Goal: Find specific page/section: Find specific page/section

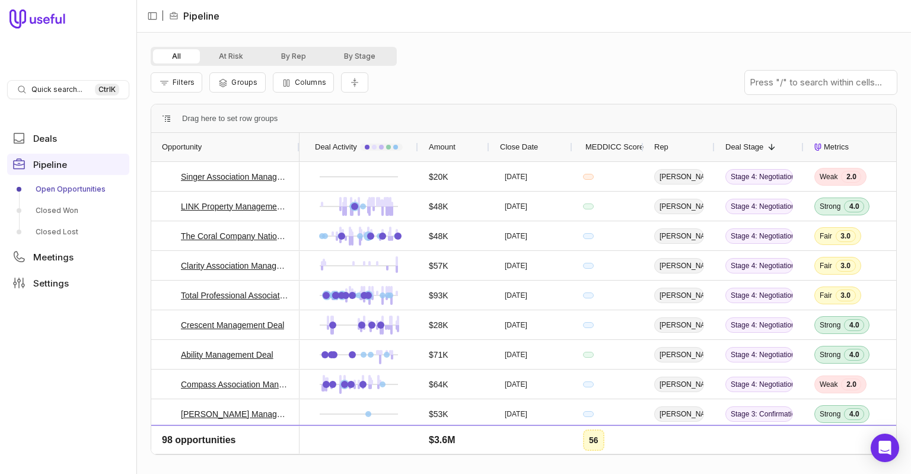
click at [58, 190] on link "Open Opportunities" at bounding box center [68, 189] width 122 height 19
click at [235, 82] on span "Groups" at bounding box center [244, 82] width 26 height 9
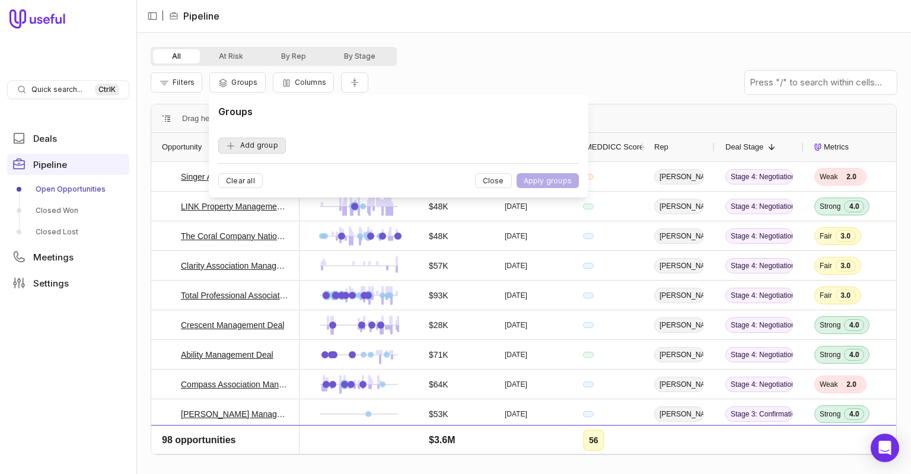
click at [244, 146] on button "Add group" at bounding box center [252, 146] width 68 height 16
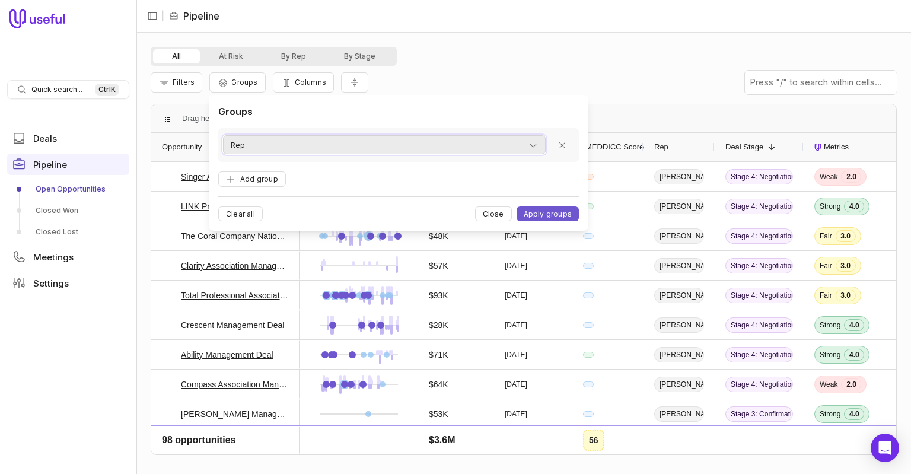
click at [268, 146] on div "Rep" at bounding box center [384, 145] width 307 height 14
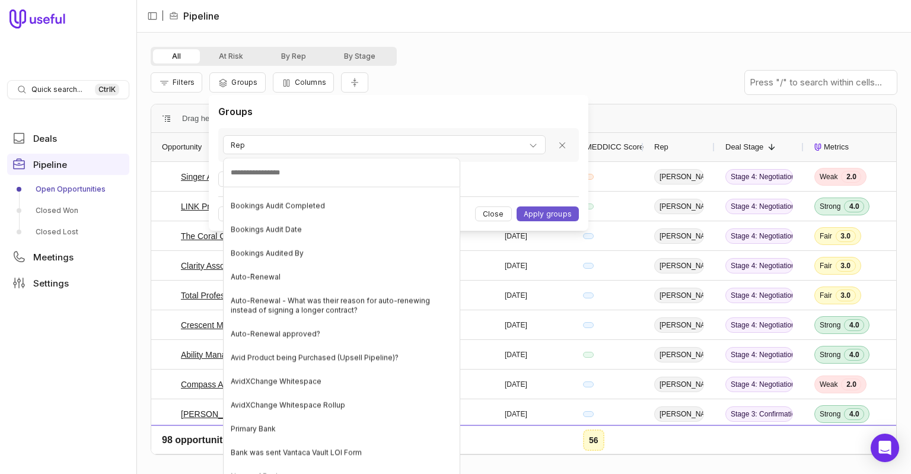
scroll to position [162, 0]
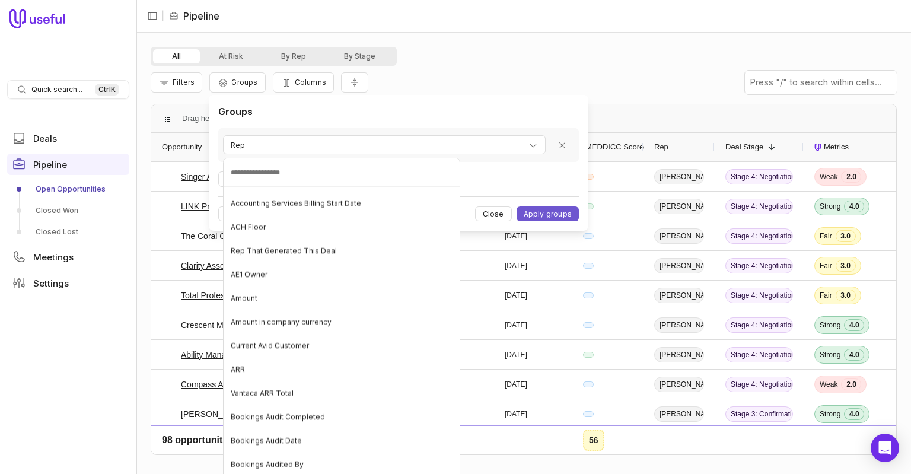
click at [485, 52] on html "Quick search... Ctrl K Deals Pipeline Open Opportunities Closed Won Closed Lost…" at bounding box center [455, 237] width 911 height 474
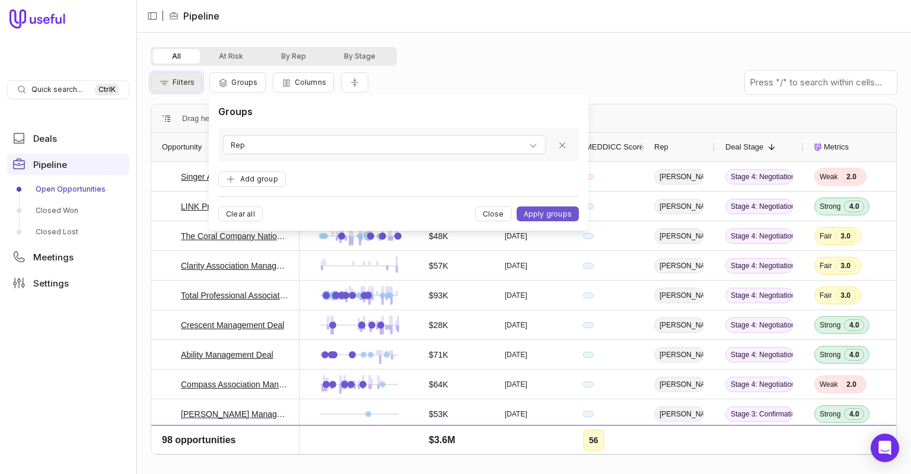
click at [179, 83] on span "Filters" at bounding box center [184, 82] width 22 height 9
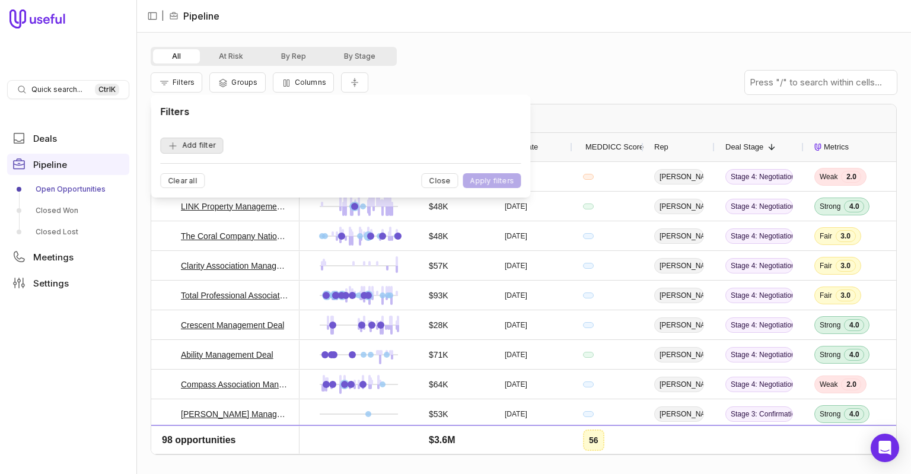
click at [196, 147] on button "Add filter" at bounding box center [191, 146] width 63 height 16
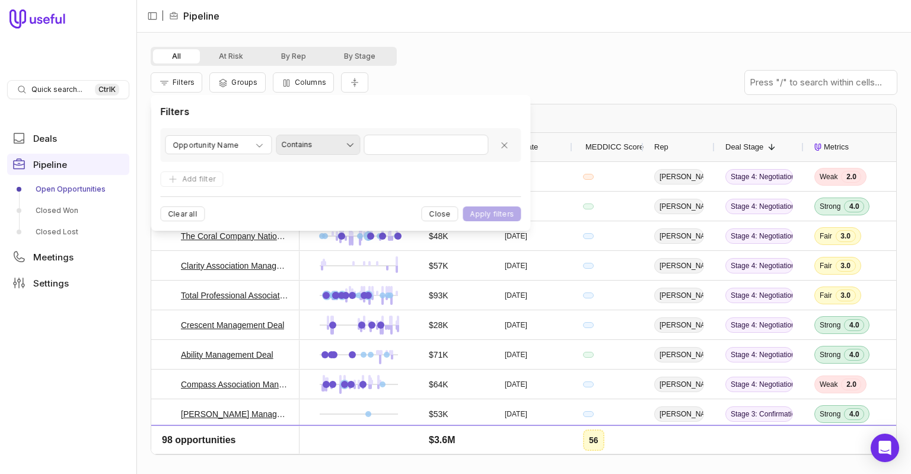
click at [333, 144] on html "Quick search... Ctrl K Deals Pipeline Open Opportunities Closed Won Closed Lost…" at bounding box center [455, 237] width 911 height 474
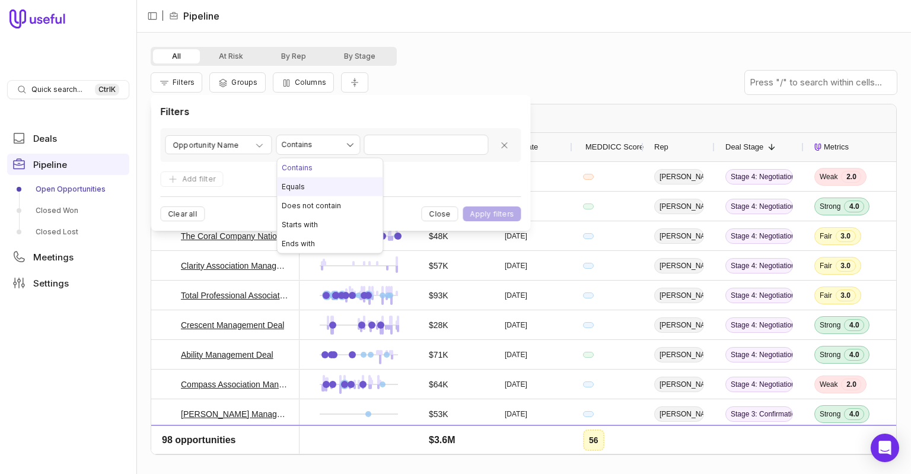
select select "******"
click at [391, 146] on input "Value" at bounding box center [425, 144] width 123 height 19
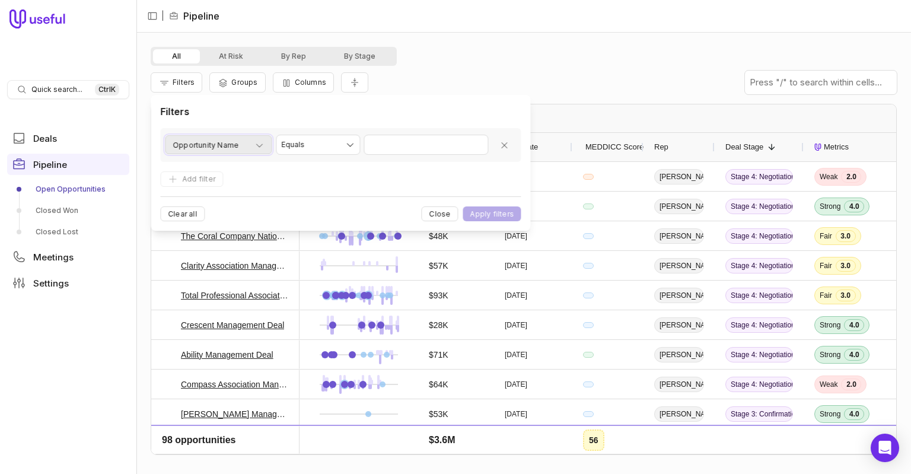
click at [210, 146] on span "Opportunity Name" at bounding box center [206, 145] width 66 height 14
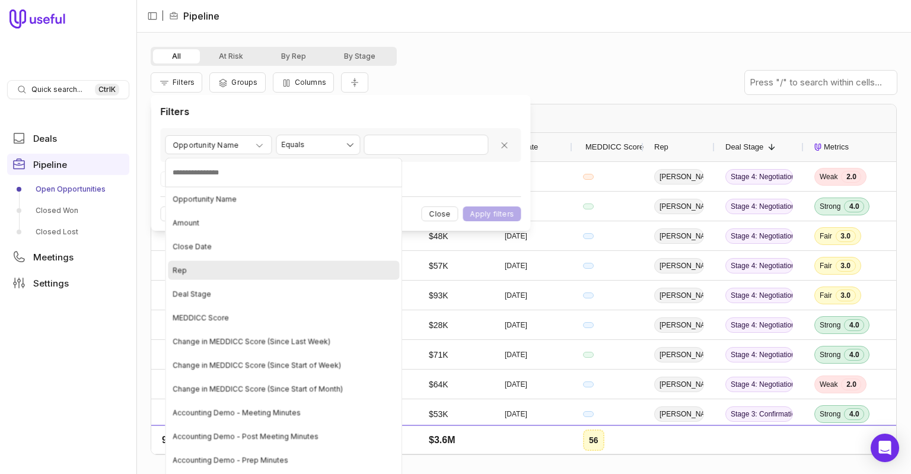
scroll to position [54, 0]
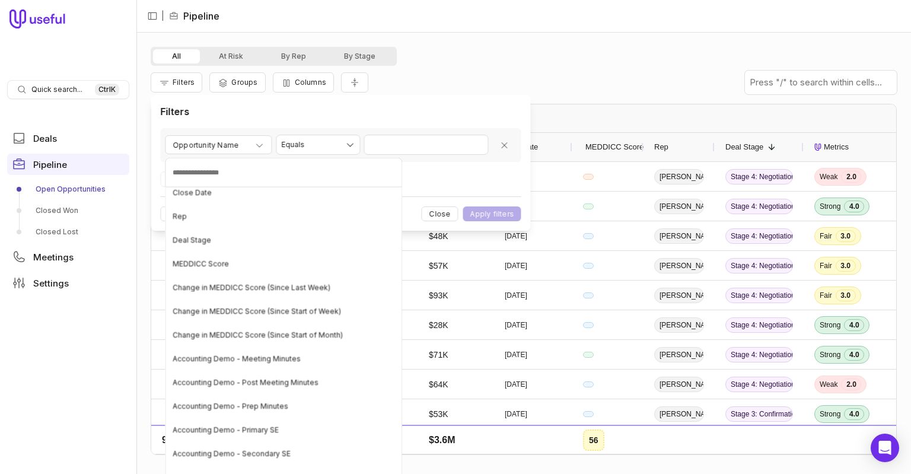
click at [297, 102] on html "Quick search... Ctrl K Deals Pipeline Open Opportunities Closed Won Closed Lost…" at bounding box center [455, 237] width 911 height 474
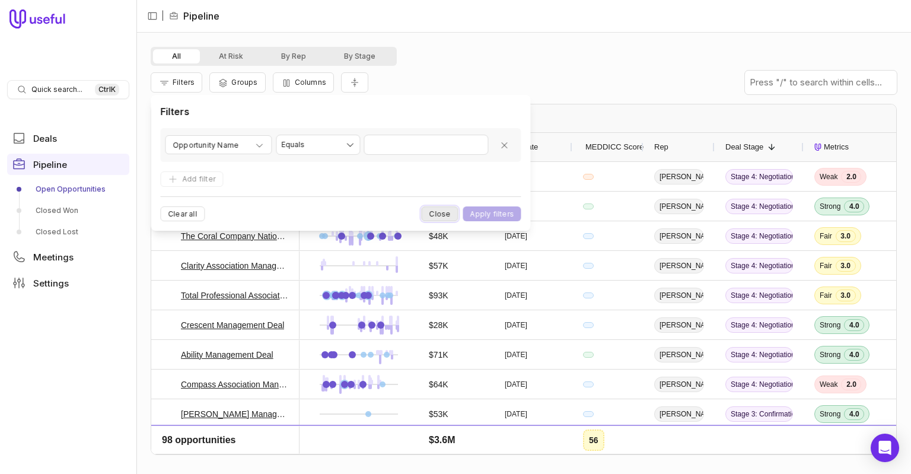
click at [445, 220] on button "Close" at bounding box center [440, 213] width 37 height 15
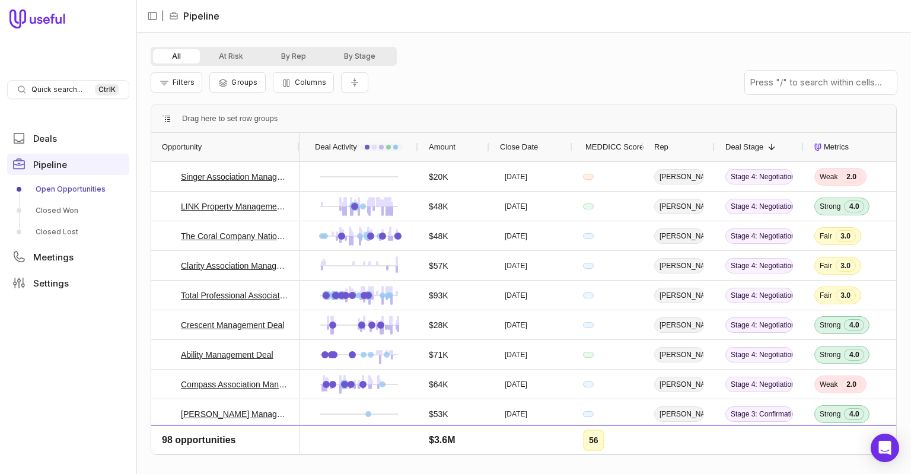
drag, startPoint x: 635, startPoint y: 61, endPoint x: 547, endPoint y: 63, distance: 87.8
click at [628, 63] on div "All At Risk By Rep By Stage" at bounding box center [524, 56] width 746 height 19
click at [476, 87] on div "Filters Groups Columns" at bounding box center [524, 82] width 746 height 33
click at [600, 75] on div "Filters Groups Columns" at bounding box center [524, 82] width 746 height 33
click at [640, 72] on div "Filters Groups Columns" at bounding box center [524, 82] width 746 height 33
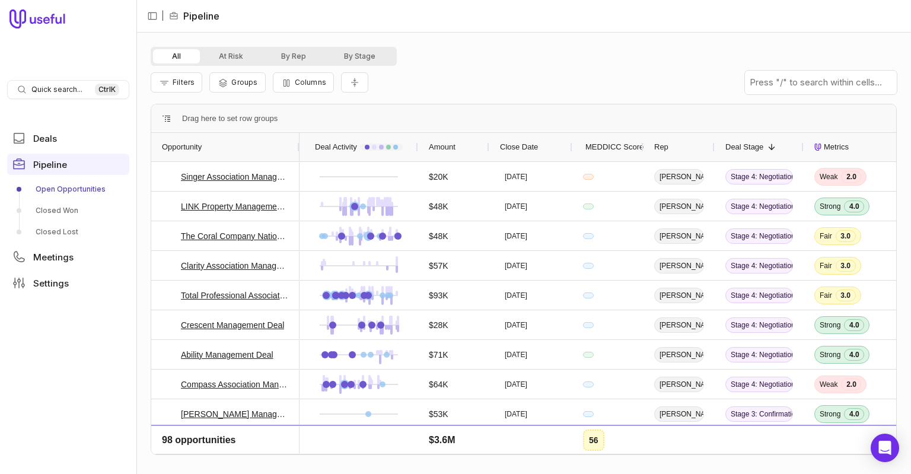
drag, startPoint x: 546, startPoint y: 80, endPoint x: 530, endPoint y: 72, distance: 17.8
click at [546, 80] on div "Filters Groups Columns" at bounding box center [524, 82] width 746 height 33
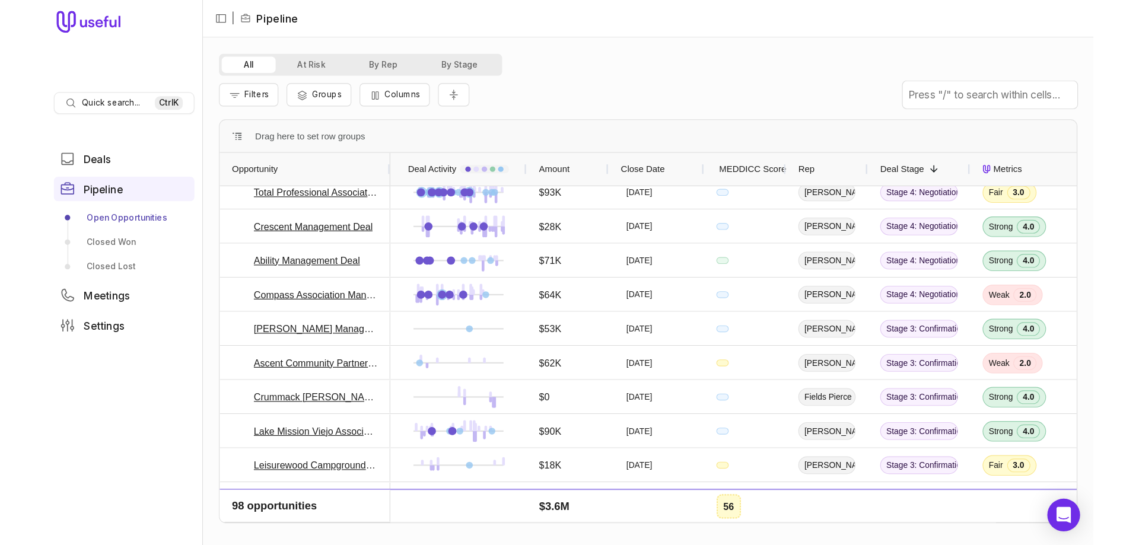
scroll to position [125, 0]
